Goal: Transaction & Acquisition: Book appointment/travel/reservation

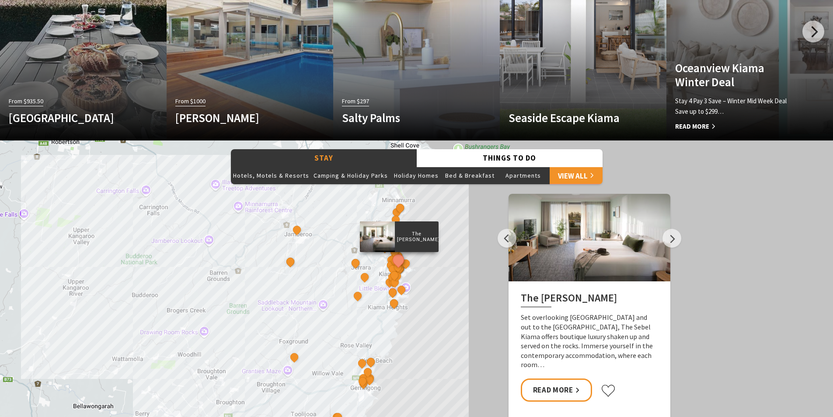
scroll to position [656, 0]
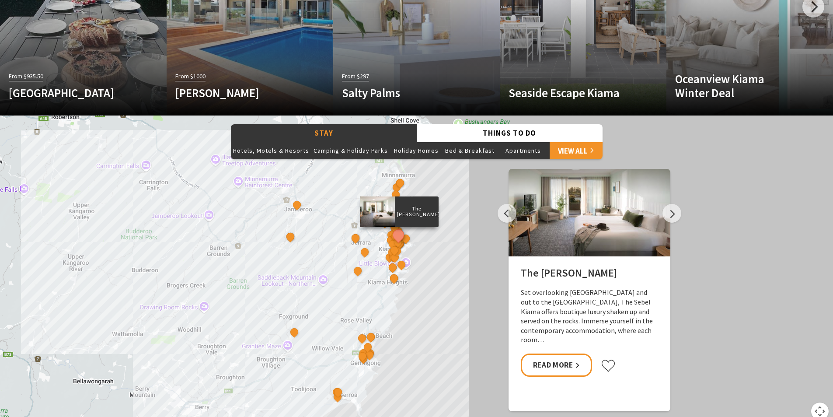
click at [428, 218] on p "The [PERSON_NAME]" at bounding box center [416, 211] width 44 height 14
click at [558, 357] on link "Read More" at bounding box center [556, 364] width 71 height 23
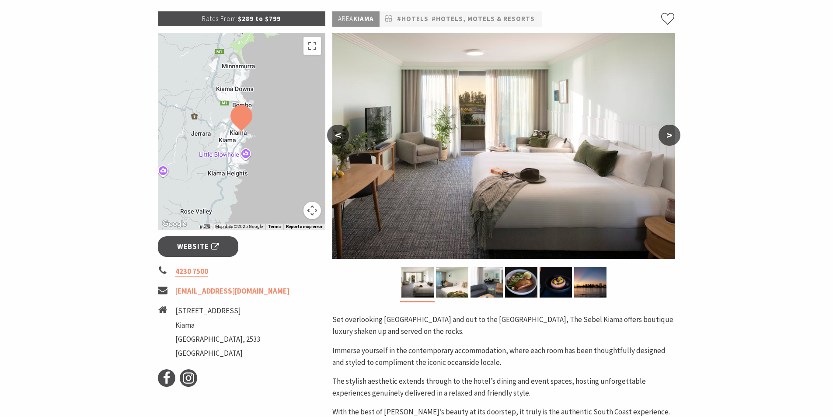
scroll to position [131, 0]
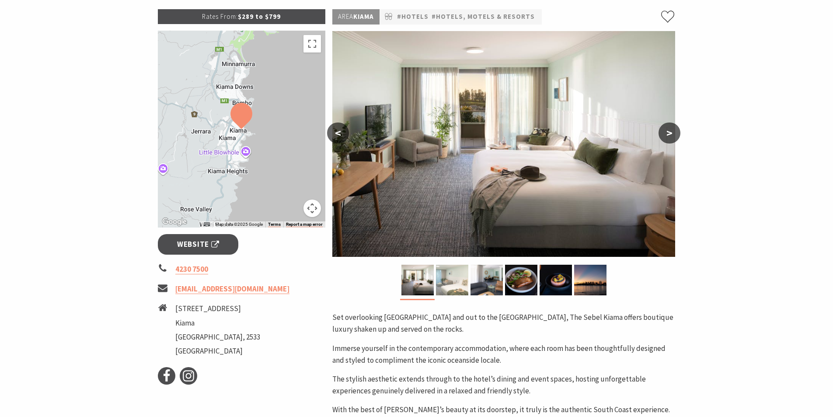
click at [440, 279] on img at bounding box center [452, 279] width 32 height 31
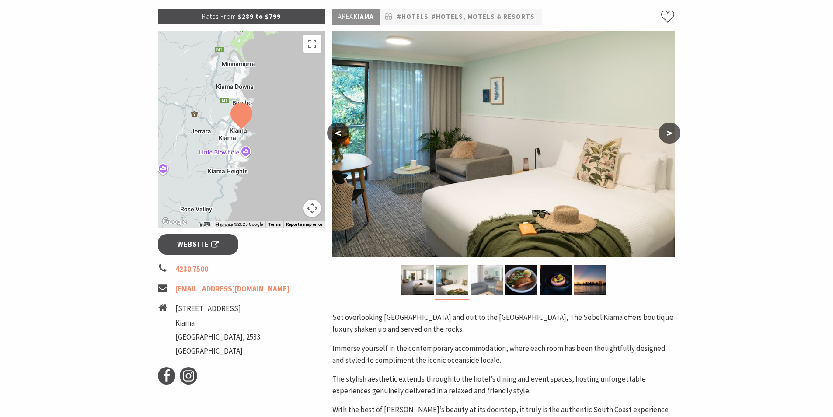
click at [486, 281] on img at bounding box center [486, 279] width 32 height 31
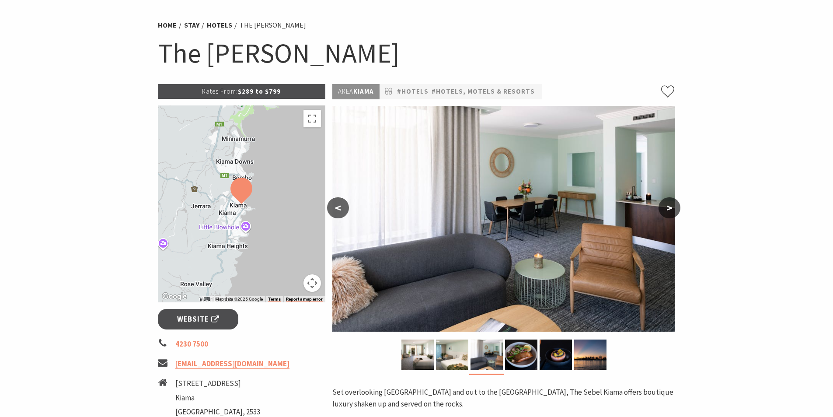
scroll to position [0, 0]
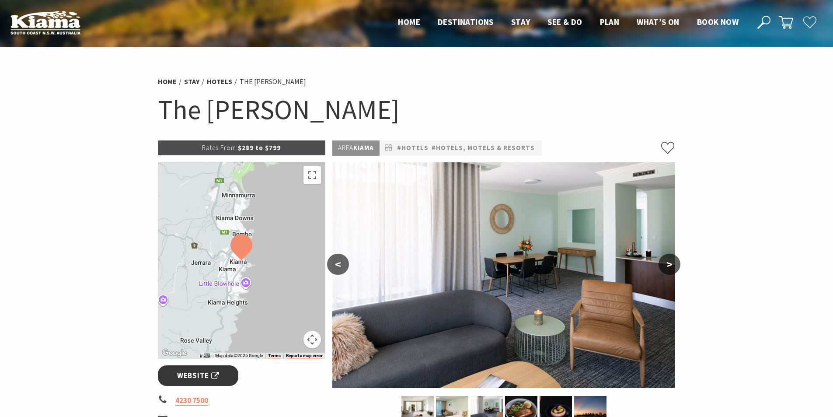
click at [212, 382] on link "Website" at bounding box center [198, 375] width 81 height 21
